Goal: Transaction & Acquisition: Book appointment/travel/reservation

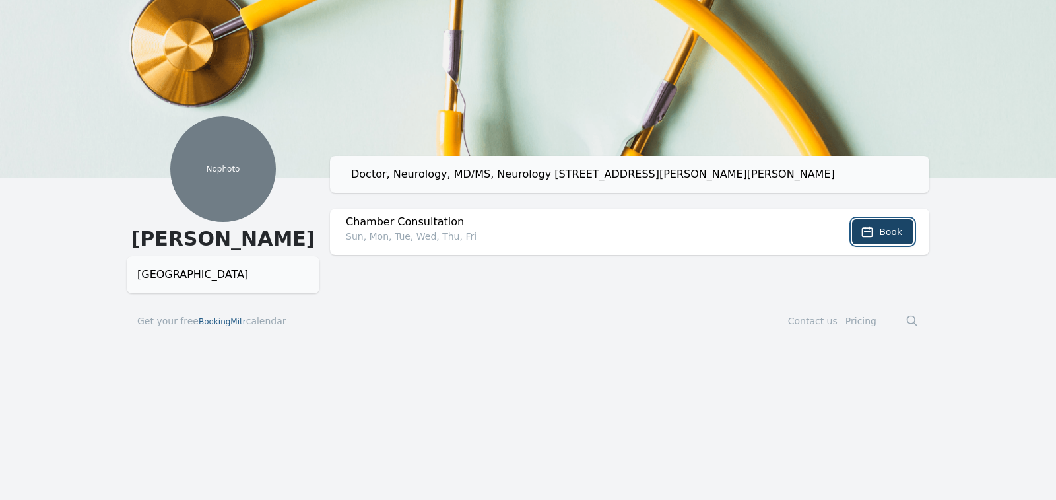
click at [887, 227] on span "Book" at bounding box center [890, 231] width 23 height 13
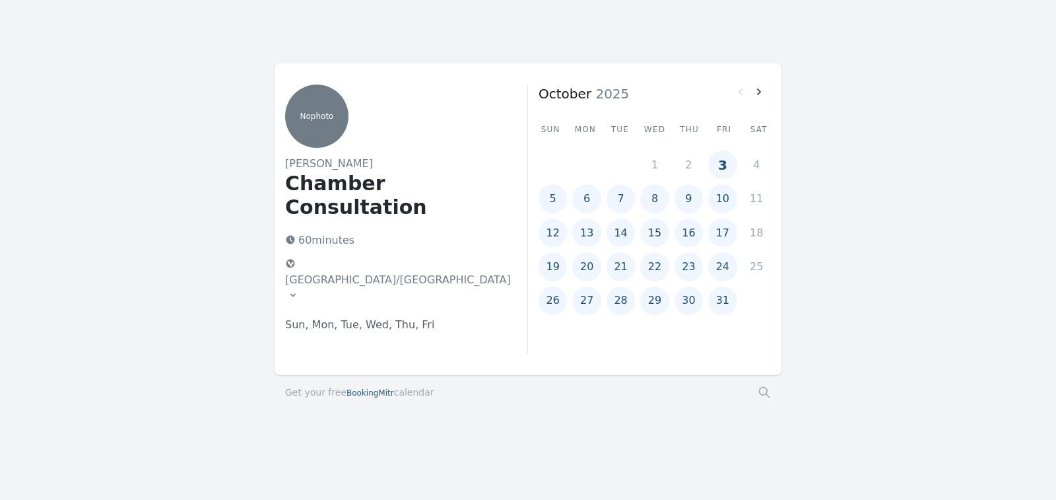
click at [722, 166] on button "3" at bounding box center [722, 165] width 28 height 28
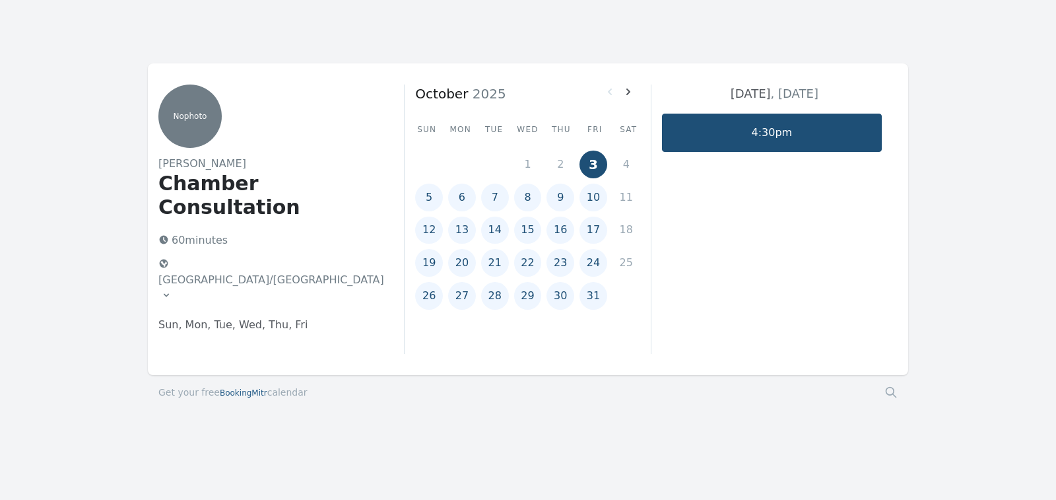
click at [869, 122] on link "4:30pm" at bounding box center [772, 133] width 220 height 38
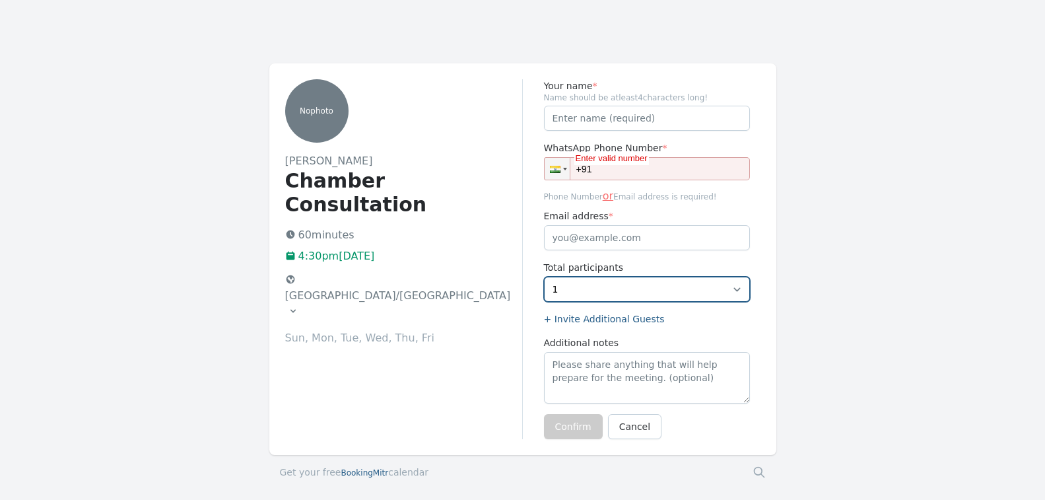
click at [651, 286] on select "1 2" at bounding box center [647, 289] width 206 height 25
